Goal: Task Accomplishment & Management: Use online tool/utility

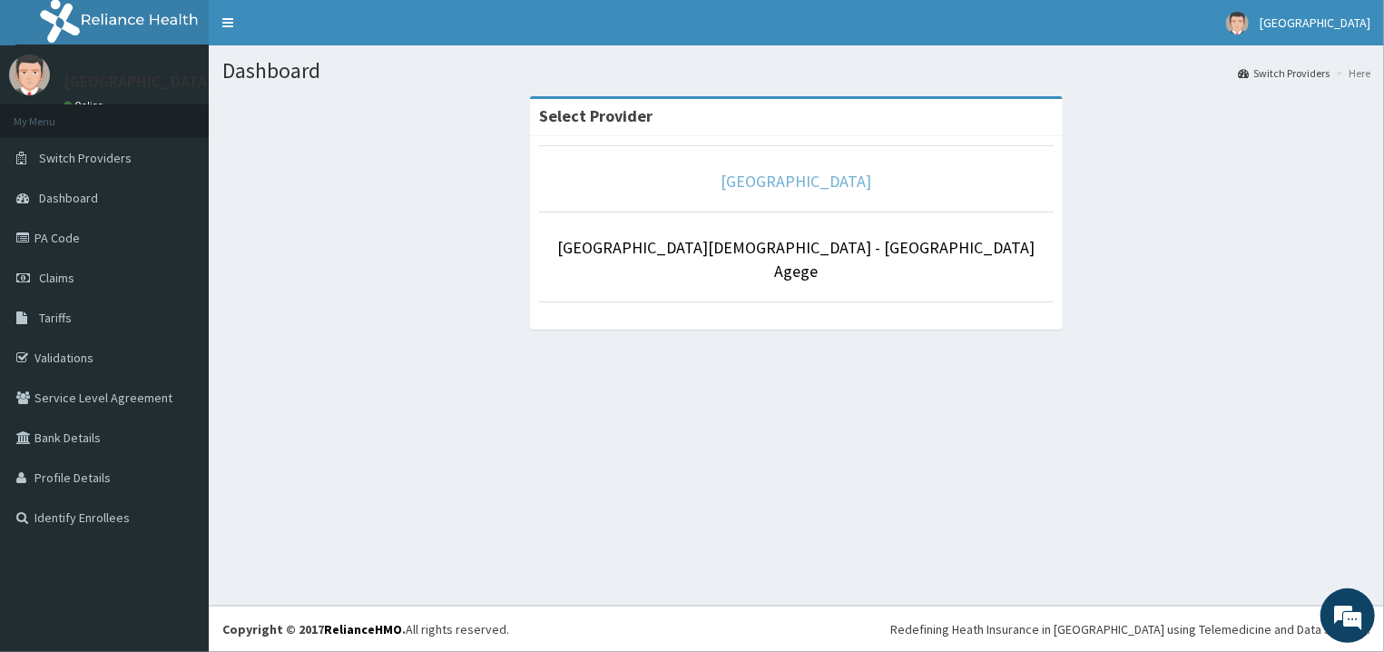
click at [784, 181] on link "[GEOGRAPHIC_DATA]" at bounding box center [797, 181] width 151 height 21
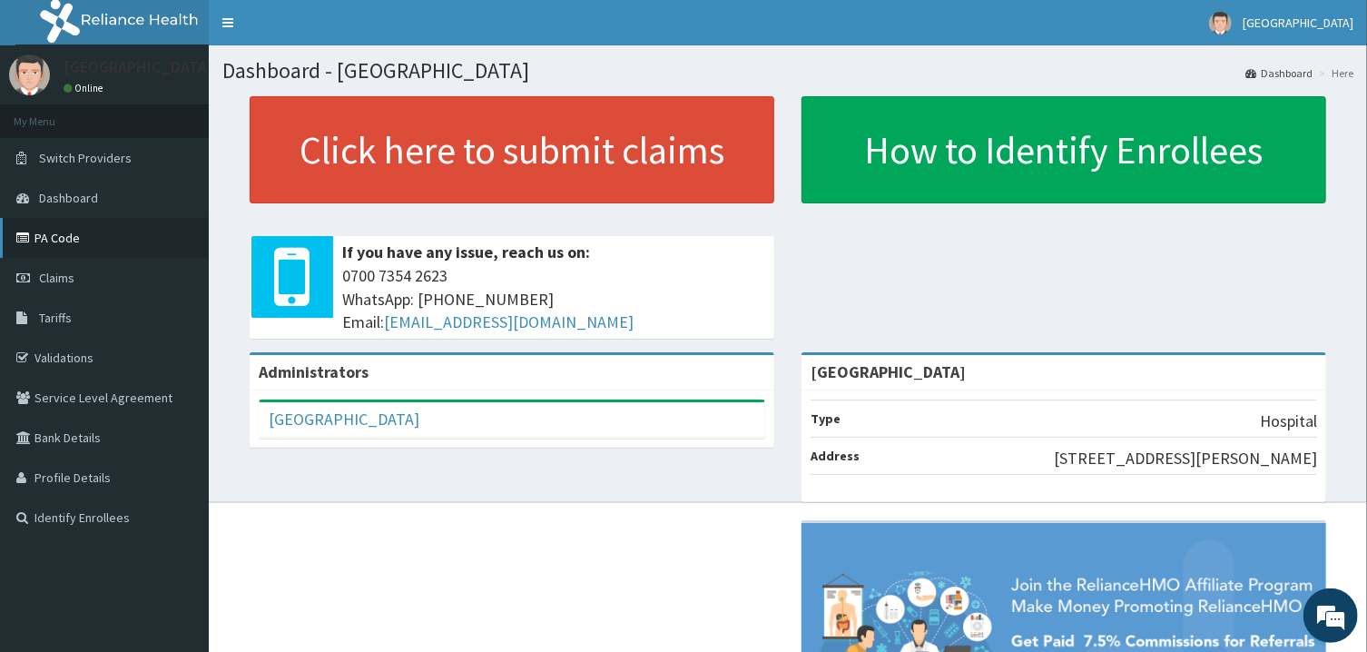
click at [73, 221] on link "PA Code" at bounding box center [104, 238] width 209 height 40
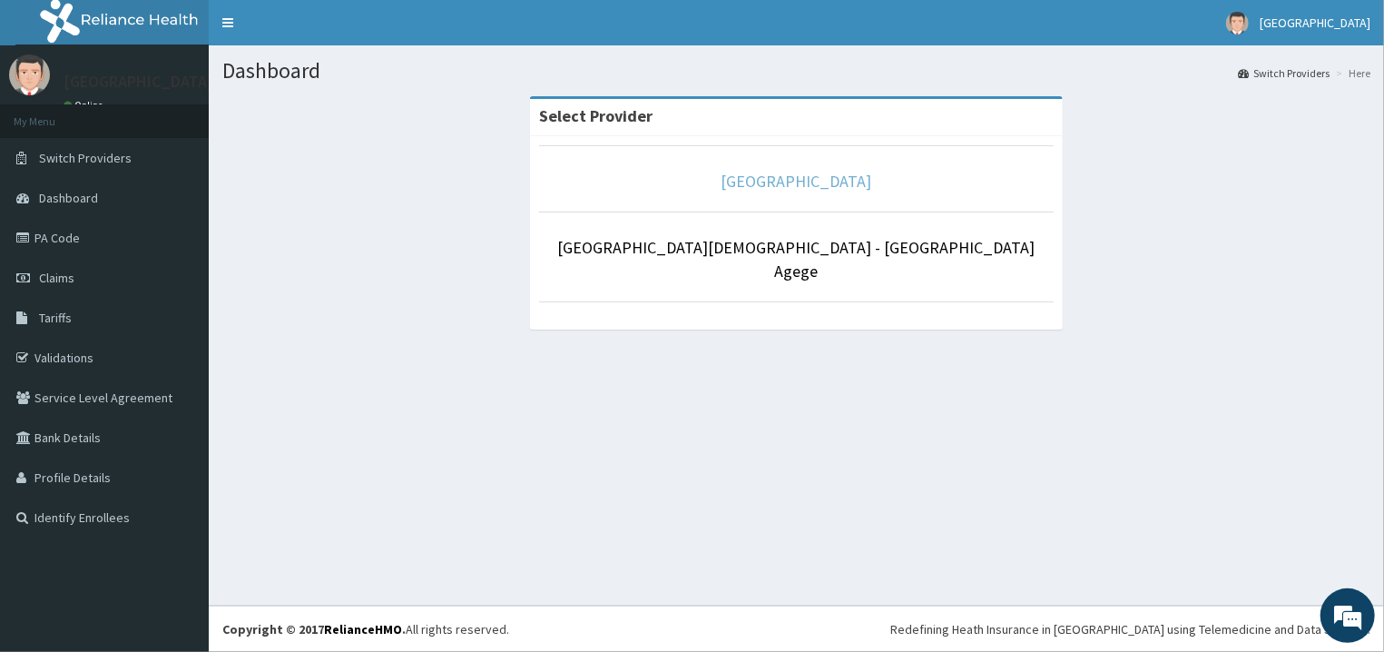
click at [766, 181] on link "[GEOGRAPHIC_DATA]" at bounding box center [797, 181] width 151 height 21
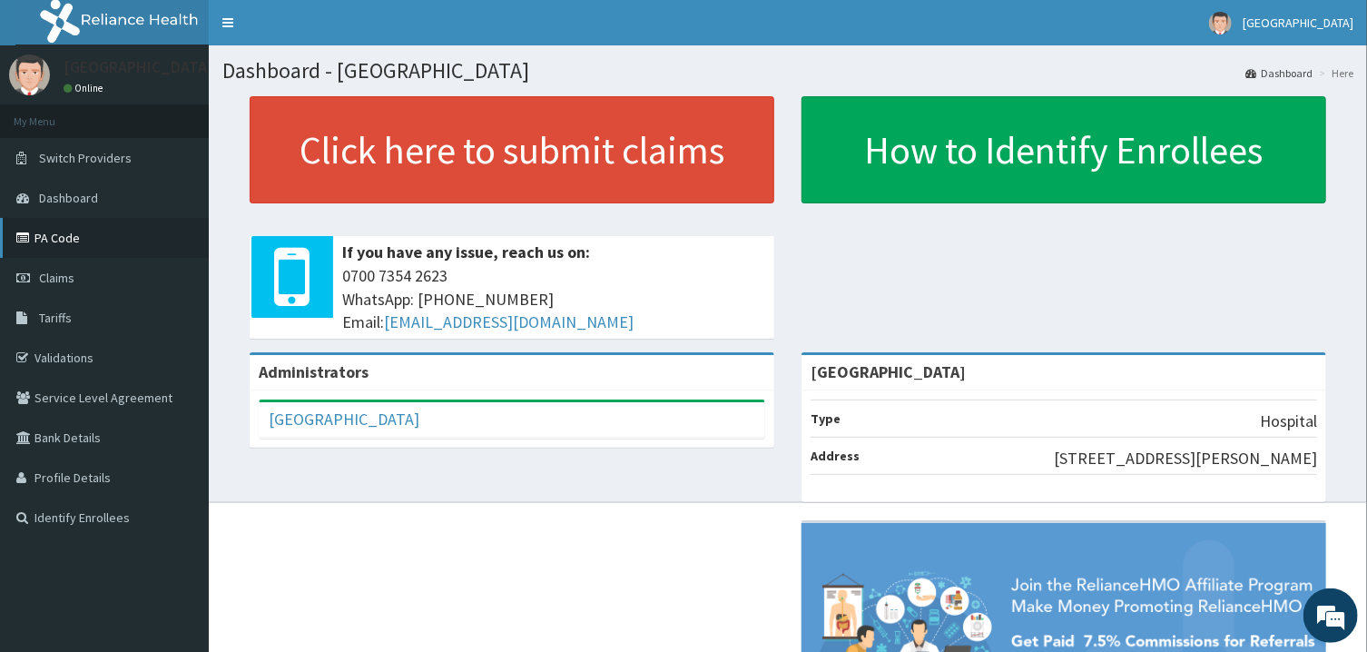
click at [57, 242] on link "PA Code" at bounding box center [104, 238] width 209 height 40
